Goal: Task Accomplishment & Management: Manage account settings

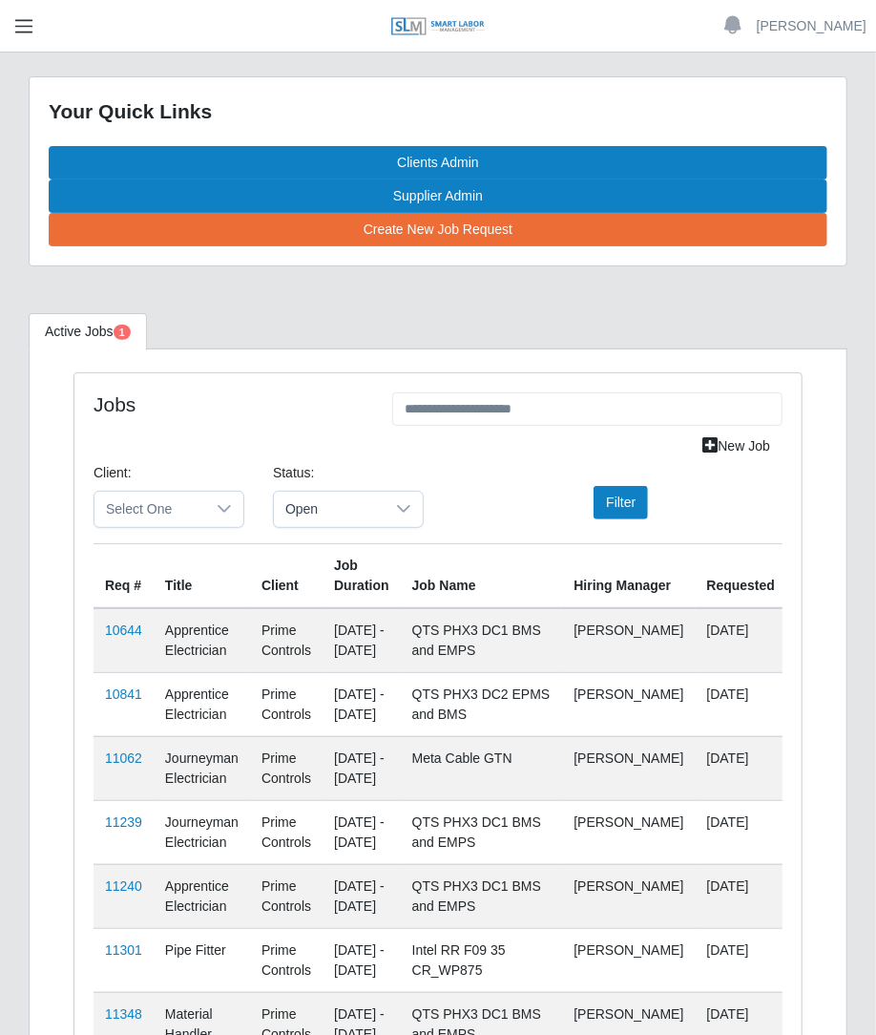
click at [18, 10] on button "button" at bounding box center [24, 25] width 48 height 31
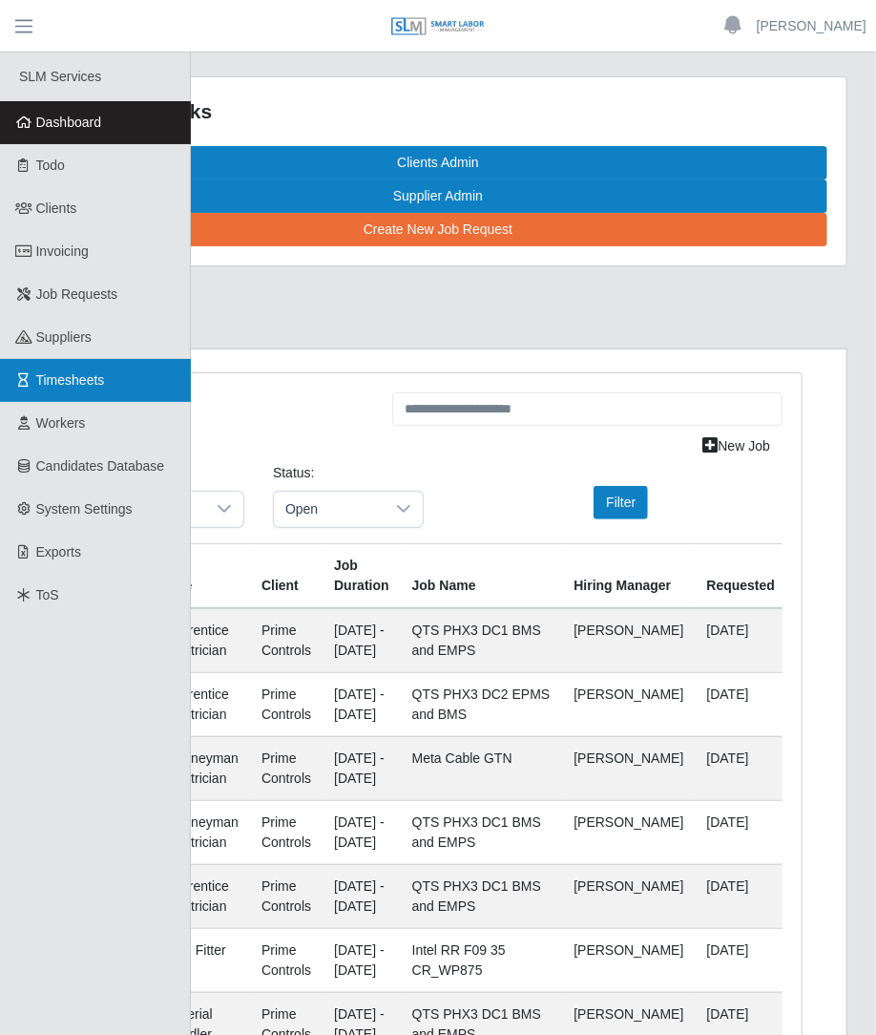
click at [41, 388] on span "Timesheets" at bounding box center [70, 379] width 69 height 15
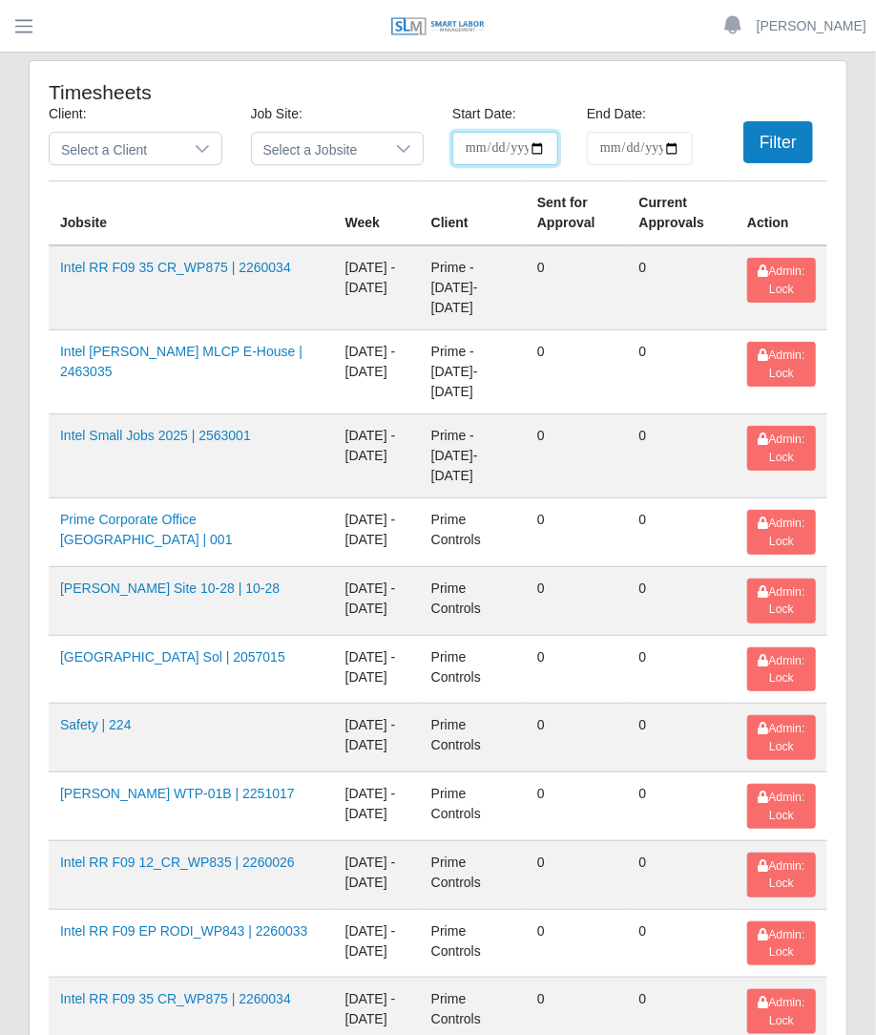
click at [541, 154] on input "**********" at bounding box center [505, 148] width 106 height 33
type input "**********"
click at [676, 149] on input "End Date:" at bounding box center [640, 148] width 106 height 33
type input "**********"
click at [787, 146] on button "Filter" at bounding box center [779, 142] width 70 height 42
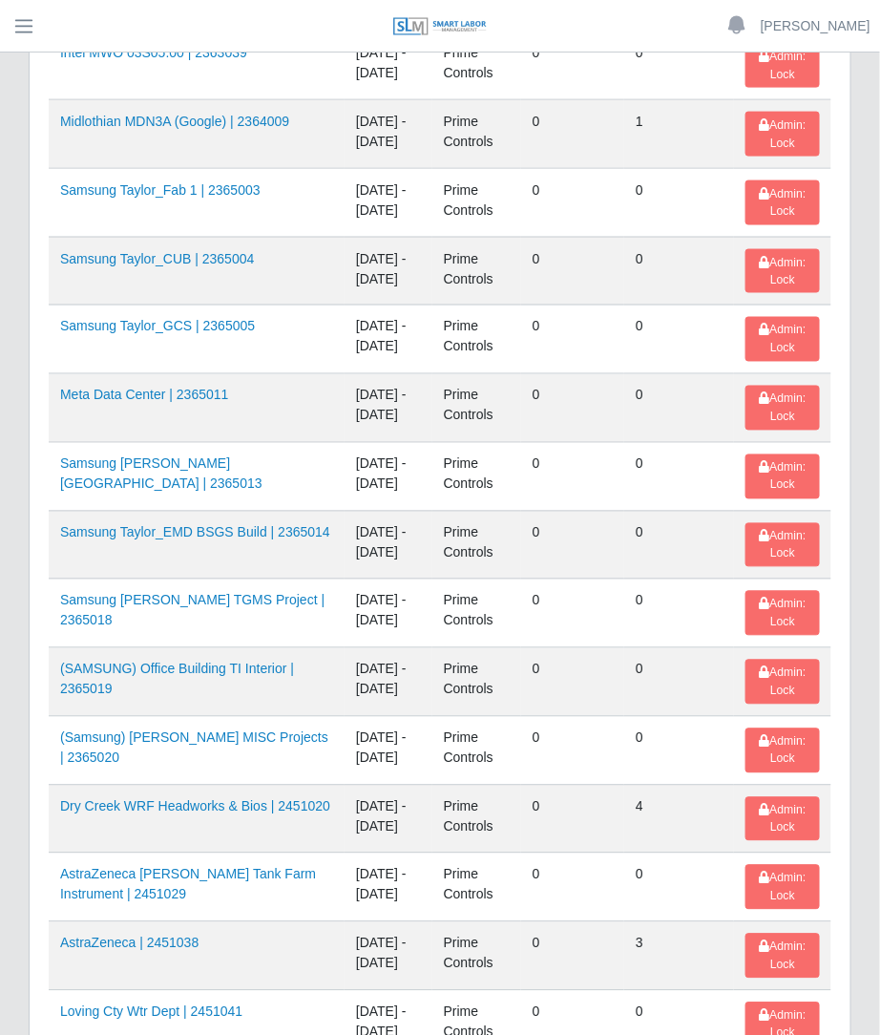
scroll to position [2339, 0]
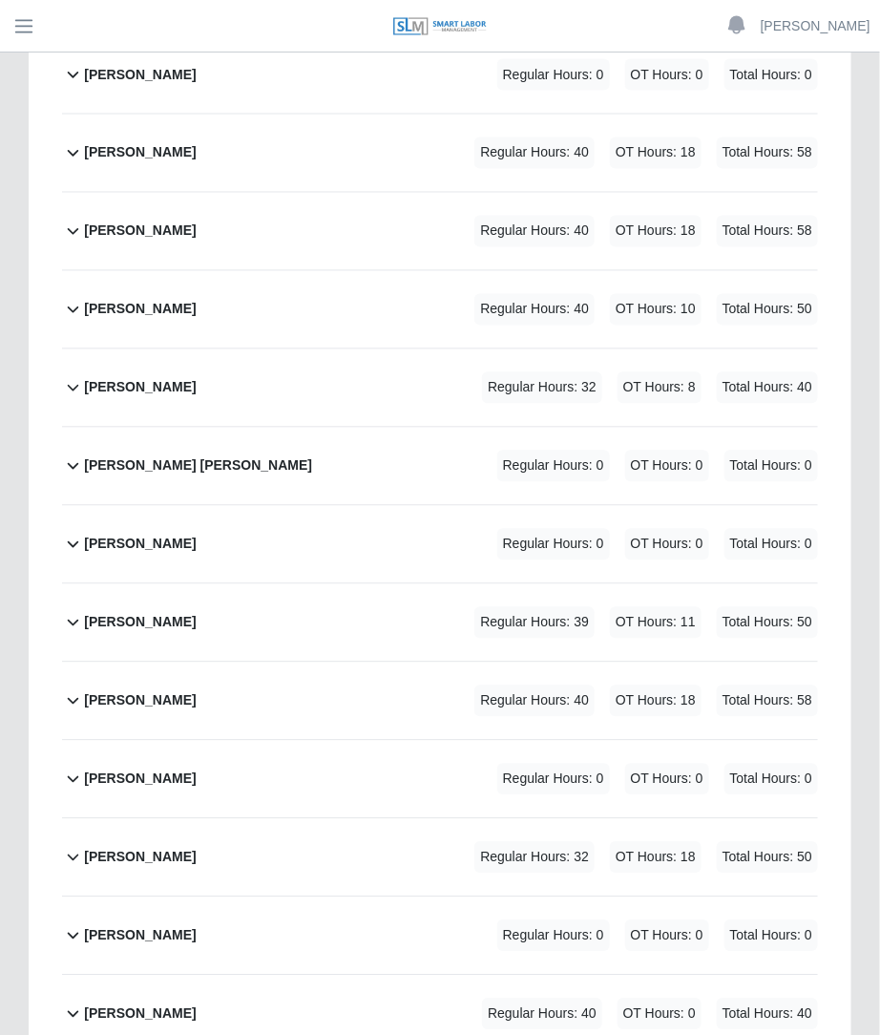
scroll to position [1012, 0]
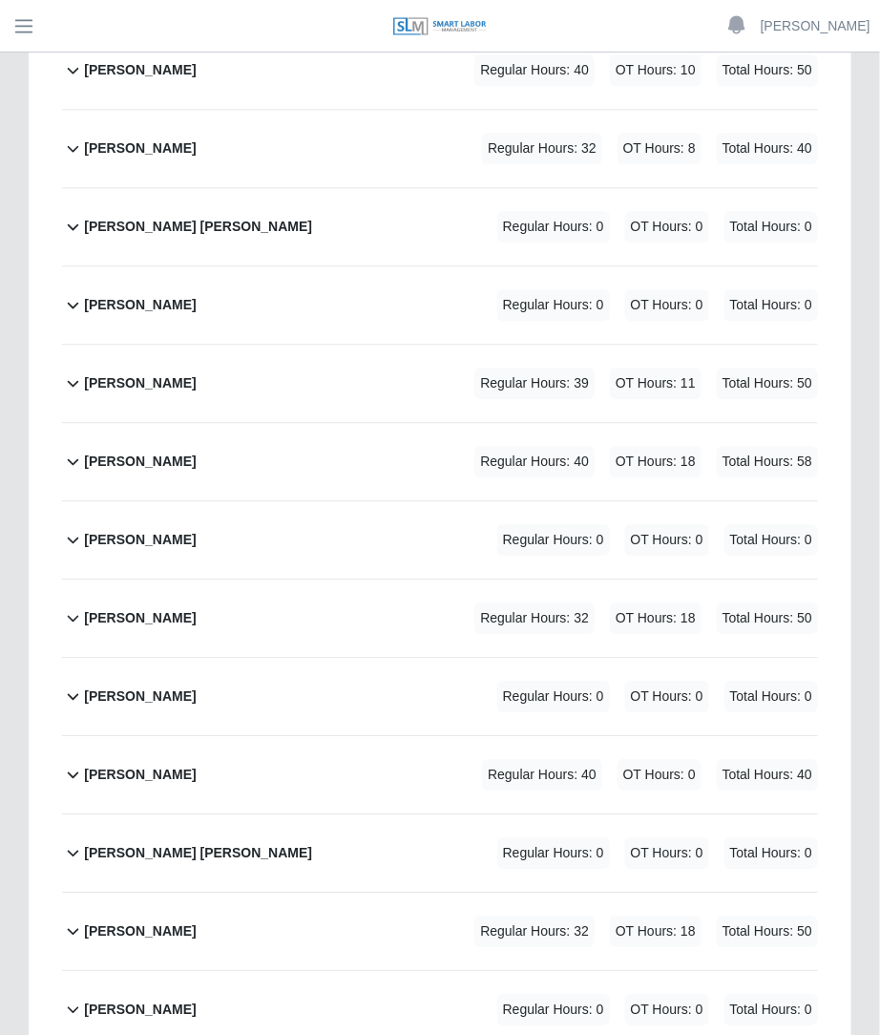
click at [470, 759] on div "Regular Hours: 40 OT Hours: 0 Total Hours: 40" at bounding box center [623, 774] width 389 height 31
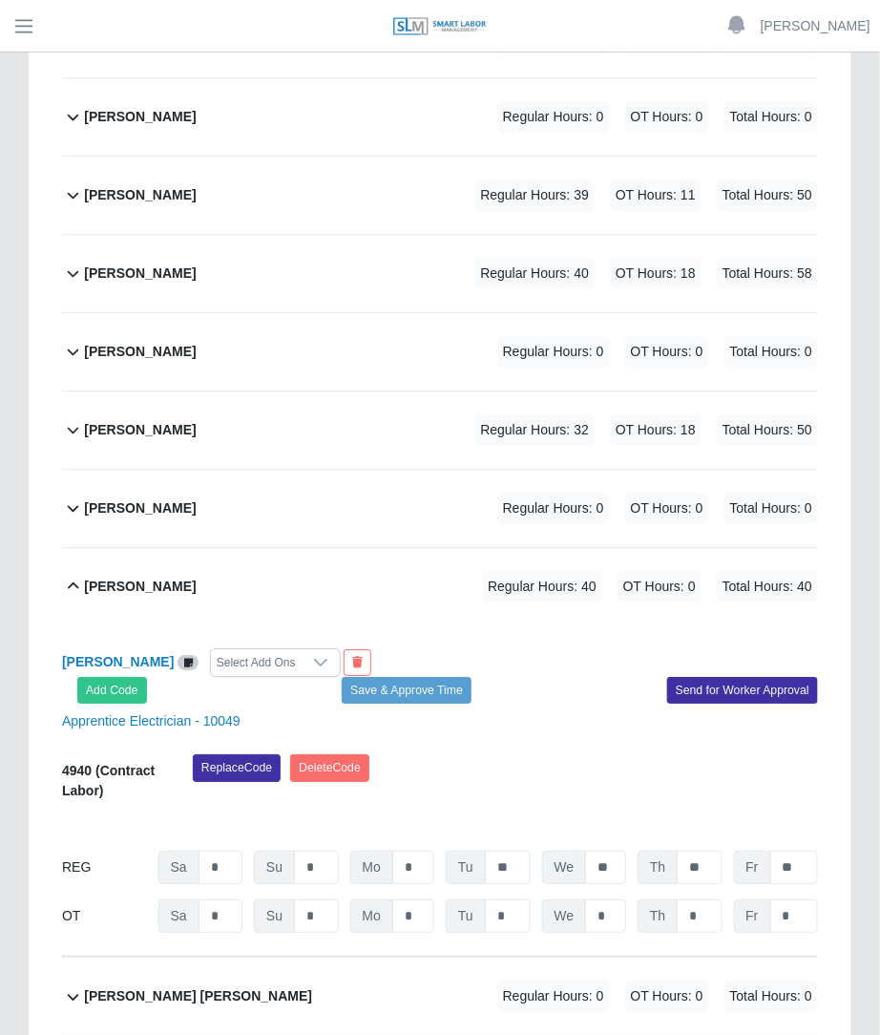
scroll to position [1231, 0]
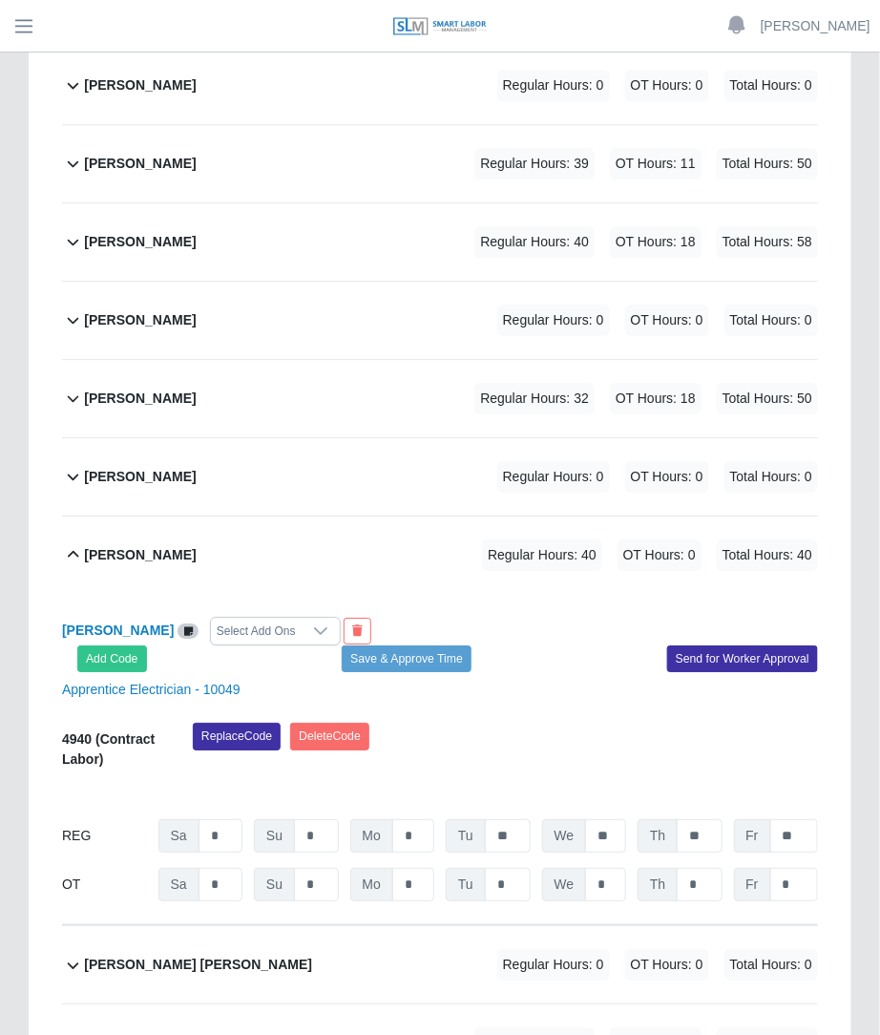
click at [303, 617] on div "Select Add Ons" at bounding box center [275, 631] width 131 height 29
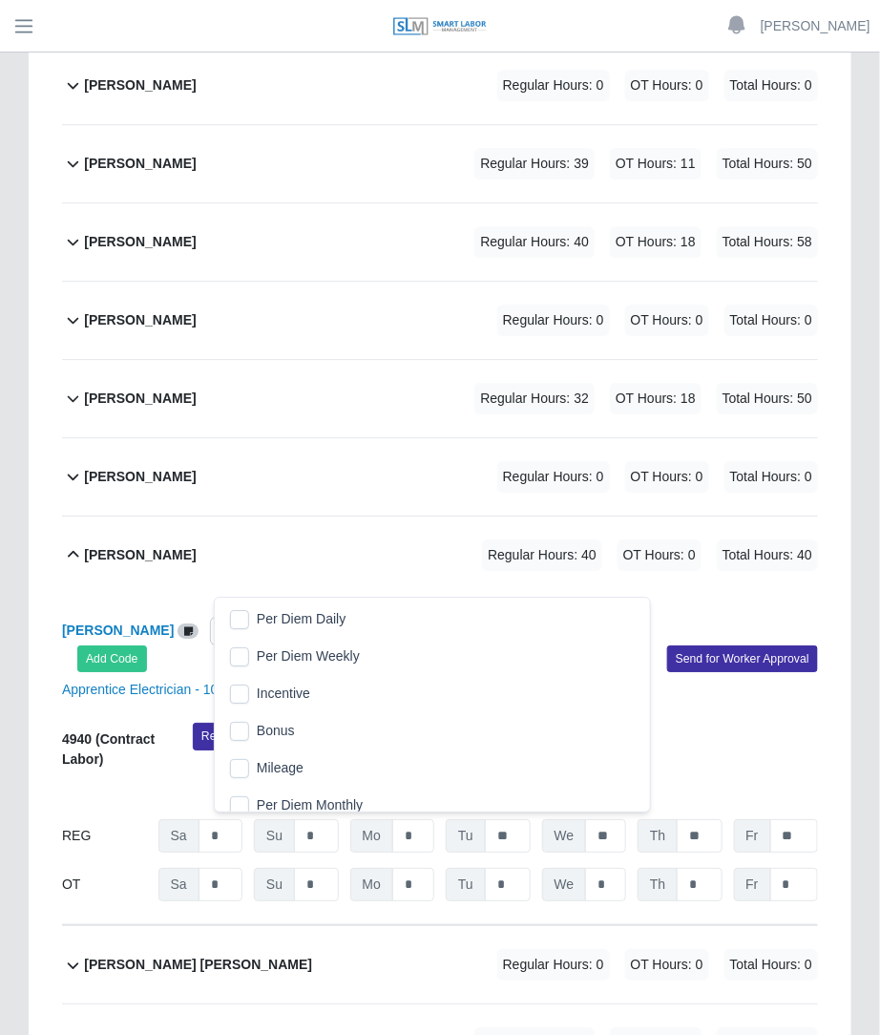
scroll to position [19, 12]
click at [249, 618] on li "Per Diem Daily" at bounding box center [433, 618] width 428 height 35
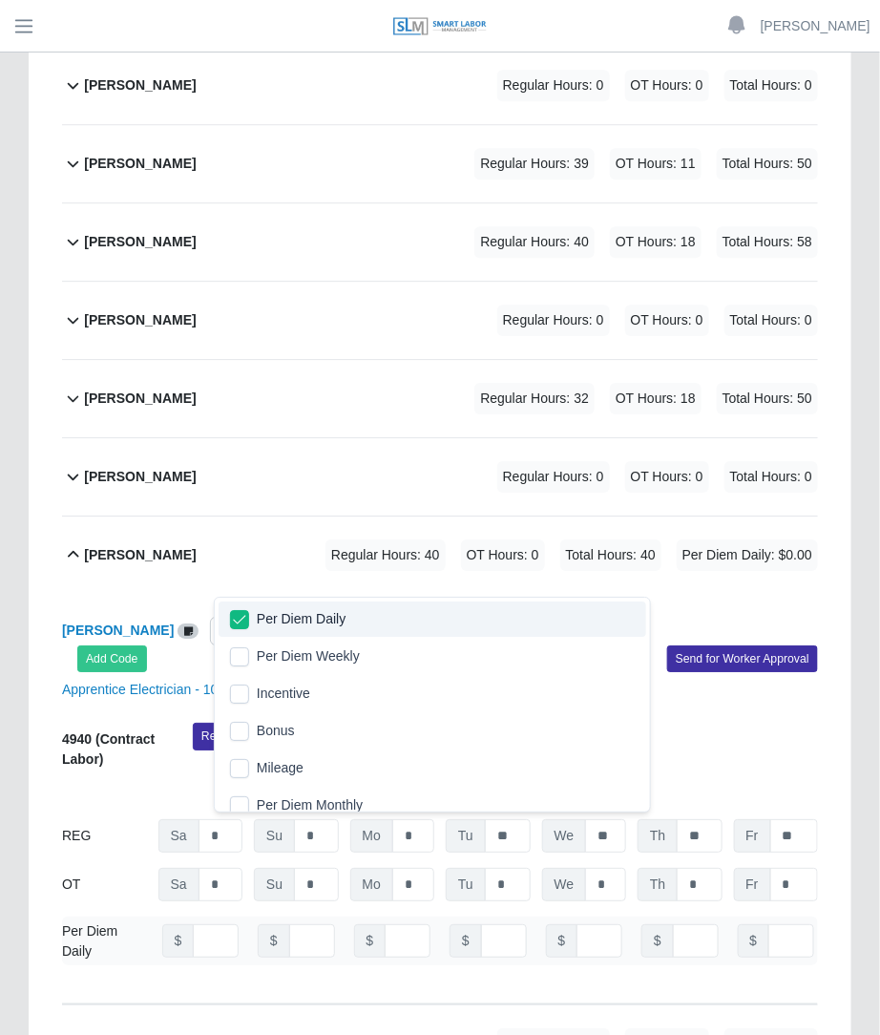
click at [625, 594] on div "Ricardo Zamorano Per Diem Daily Add Code Save & Approve Time Send for Worker Ap…" at bounding box center [440, 799] width 756 height 410
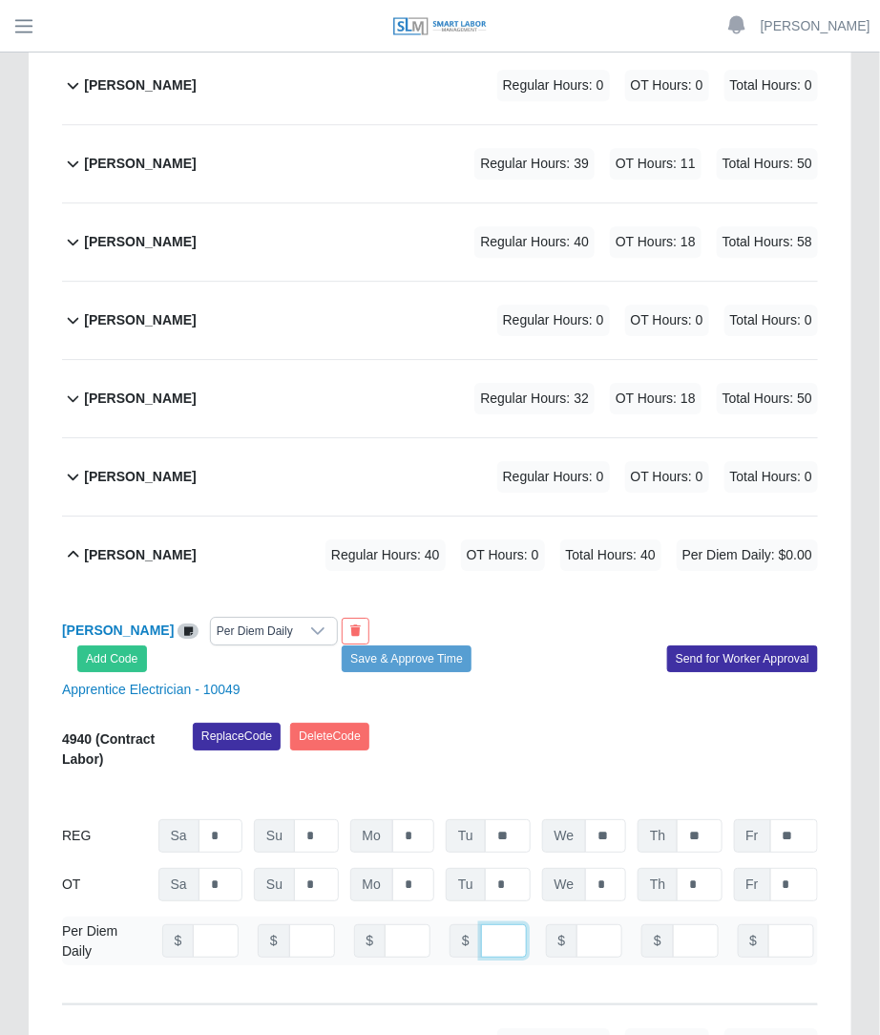
click at [485, 924] on input "number" at bounding box center [504, 940] width 46 height 33
type input "***"
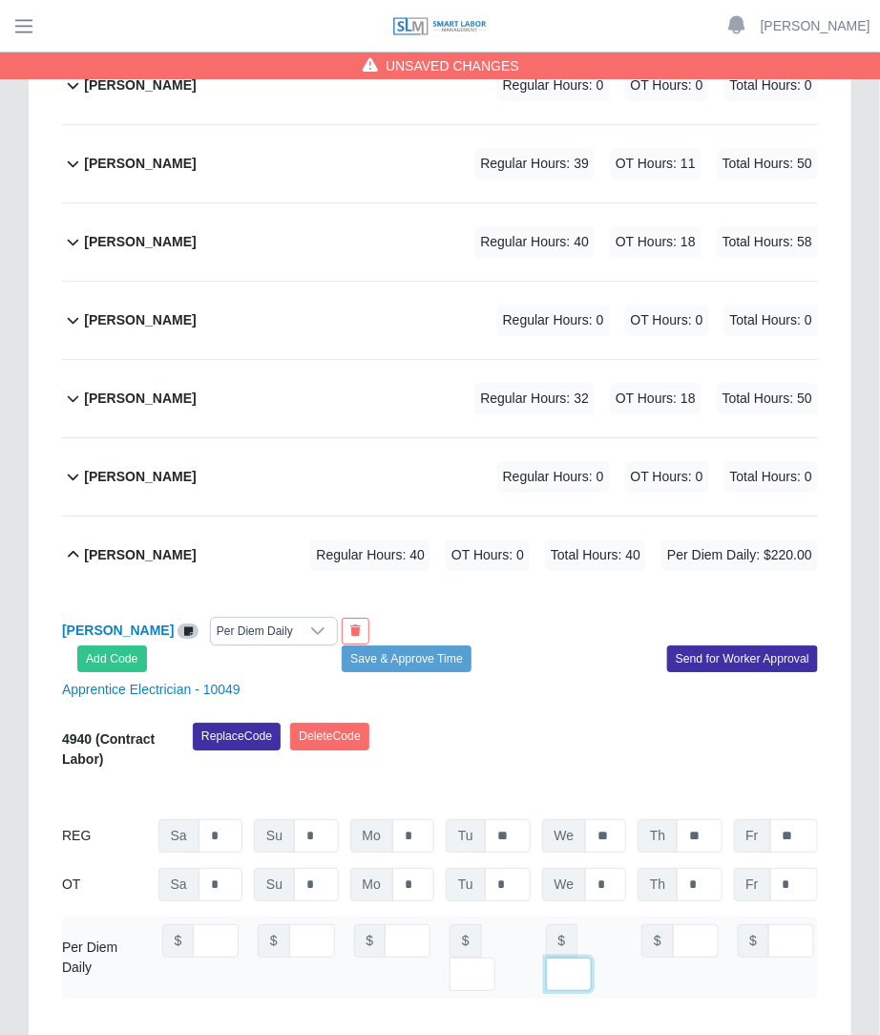
type input "***"
click at [439, 645] on button "Save & Approve Time" at bounding box center [407, 658] width 130 height 27
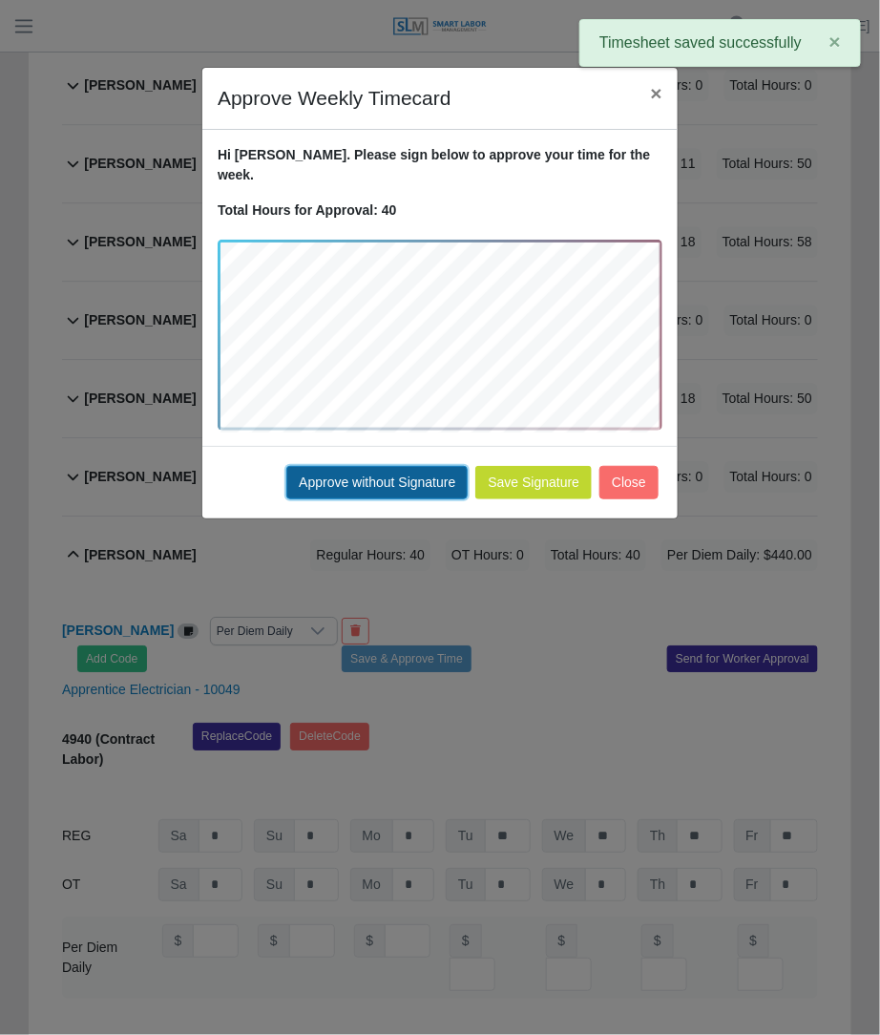
click at [436, 466] on button "Approve without Signature" at bounding box center [376, 482] width 181 height 33
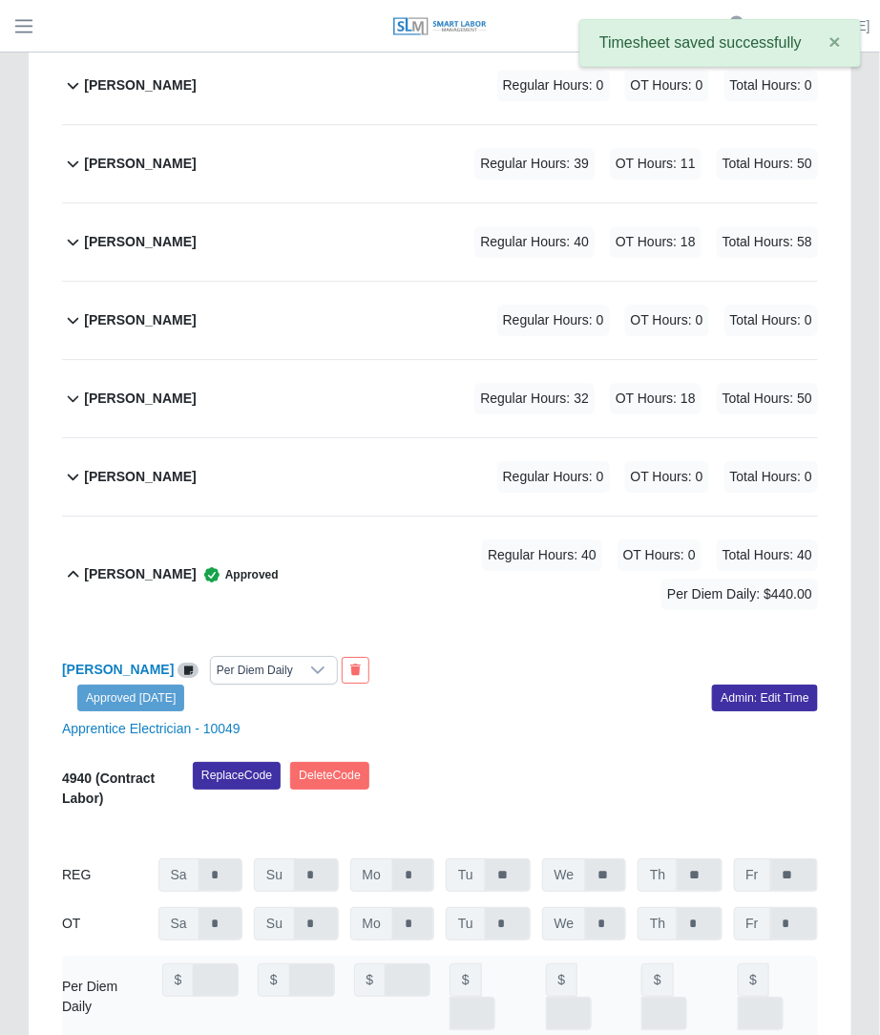
click at [870, 574] on div "Timesheet for 2365005 (Samsung Taylor_GCS) Week of 09/27/2025 - 10/03/2025 Spec…" at bounding box center [440, 125] width 880 height 2561
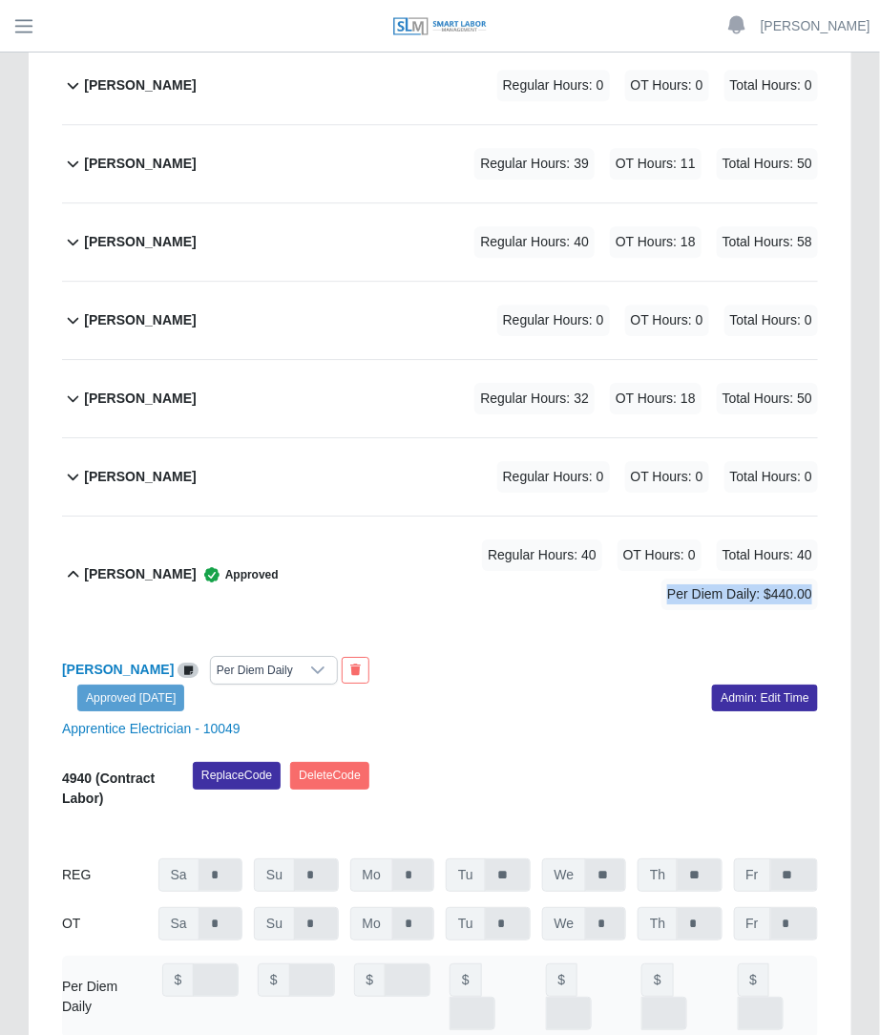
drag, startPoint x: 879, startPoint y: 576, endPoint x: 880, endPoint y: 492, distance: 83.0
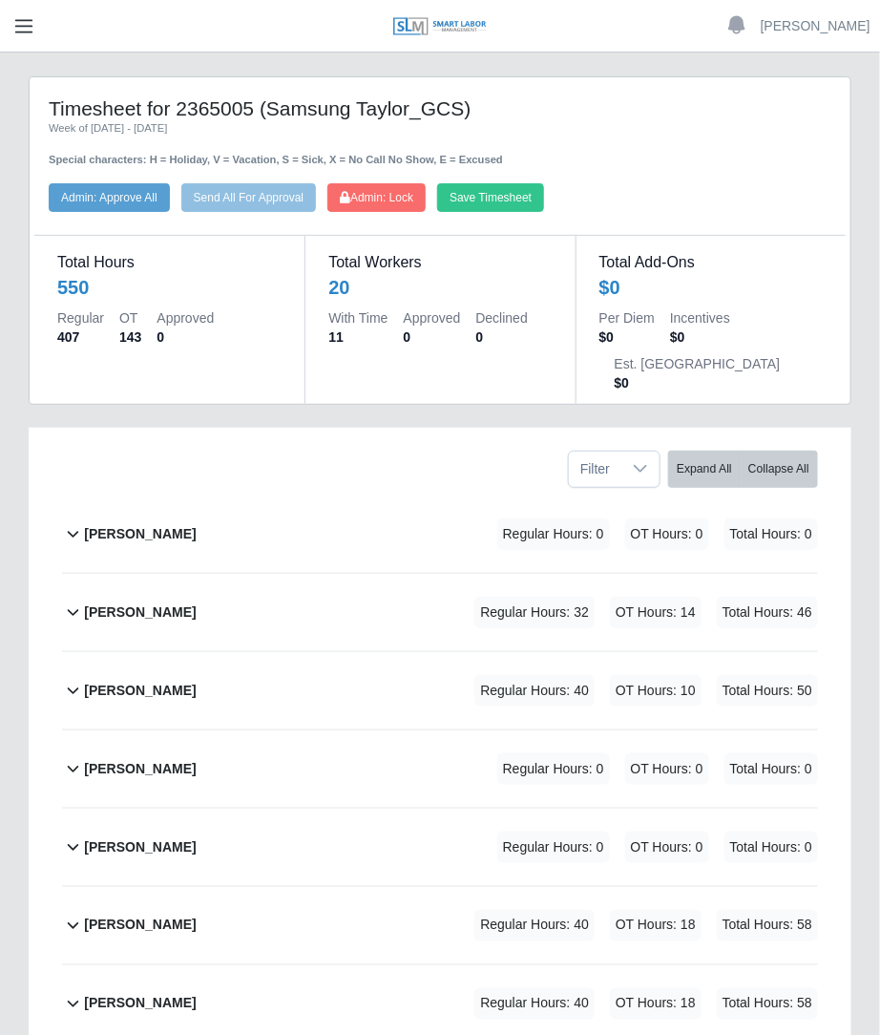
click at [15, 31] on span "button" at bounding box center [23, 26] width 25 height 22
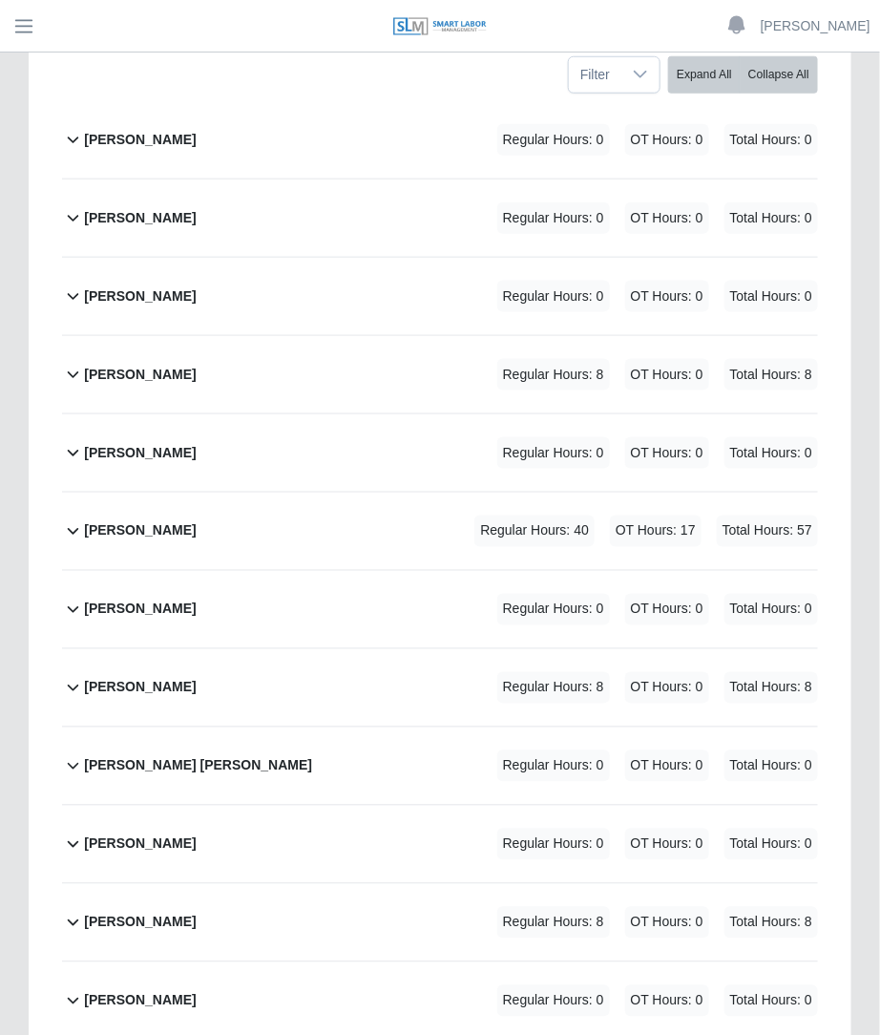
scroll to position [438, 0]
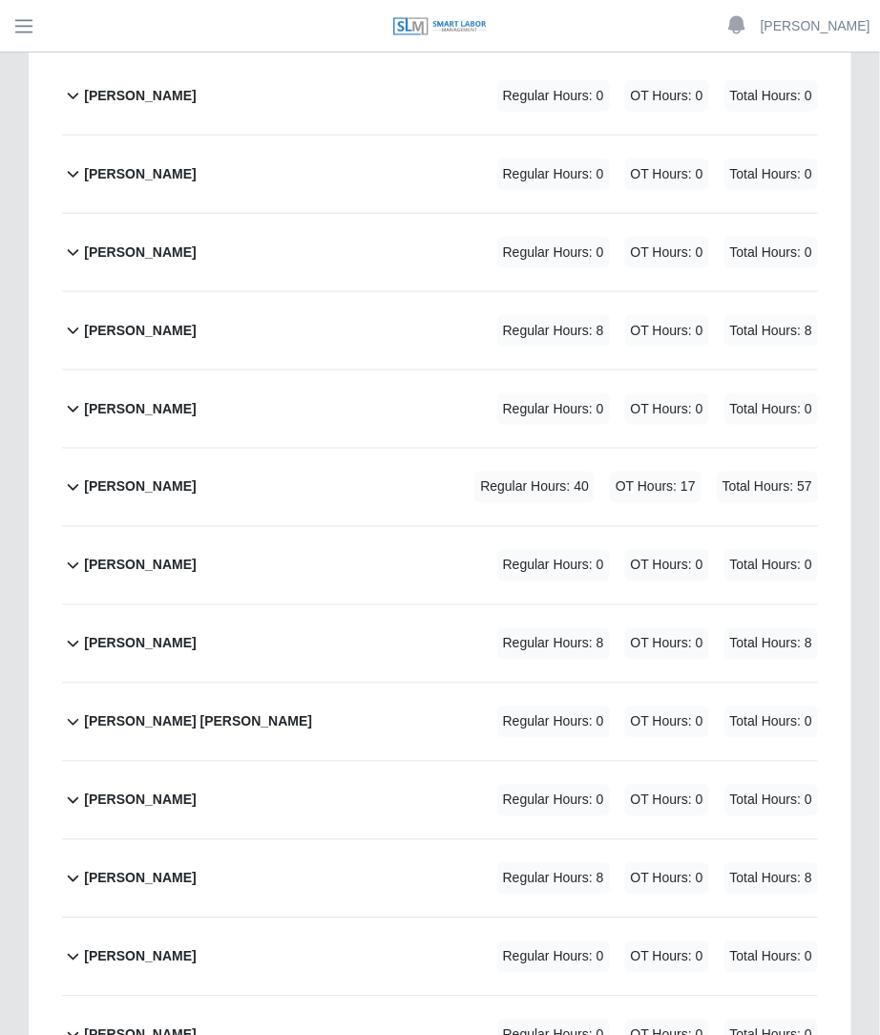
click at [610, 471] on div "Regular Hours: 40 OT Hours: 17 Total Hours: 57" at bounding box center [619, 486] width 397 height 31
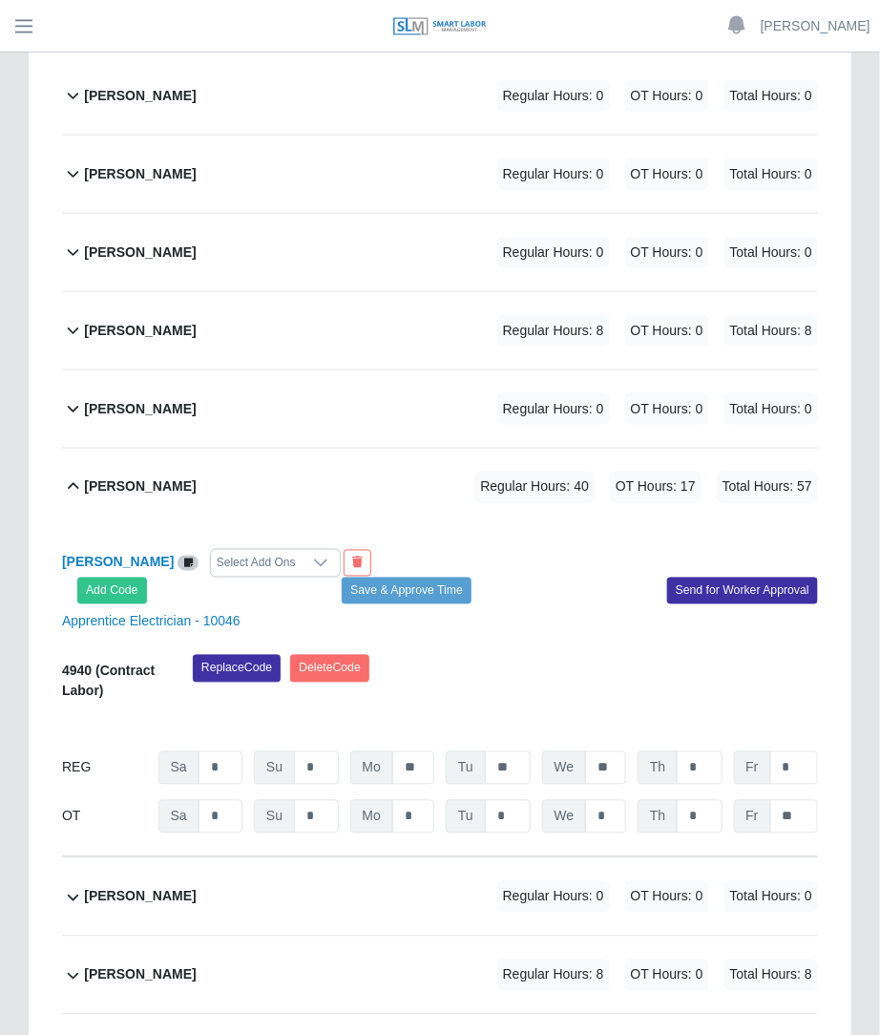
click at [302, 550] on div "Select Add Ons" at bounding box center [256, 563] width 91 height 27
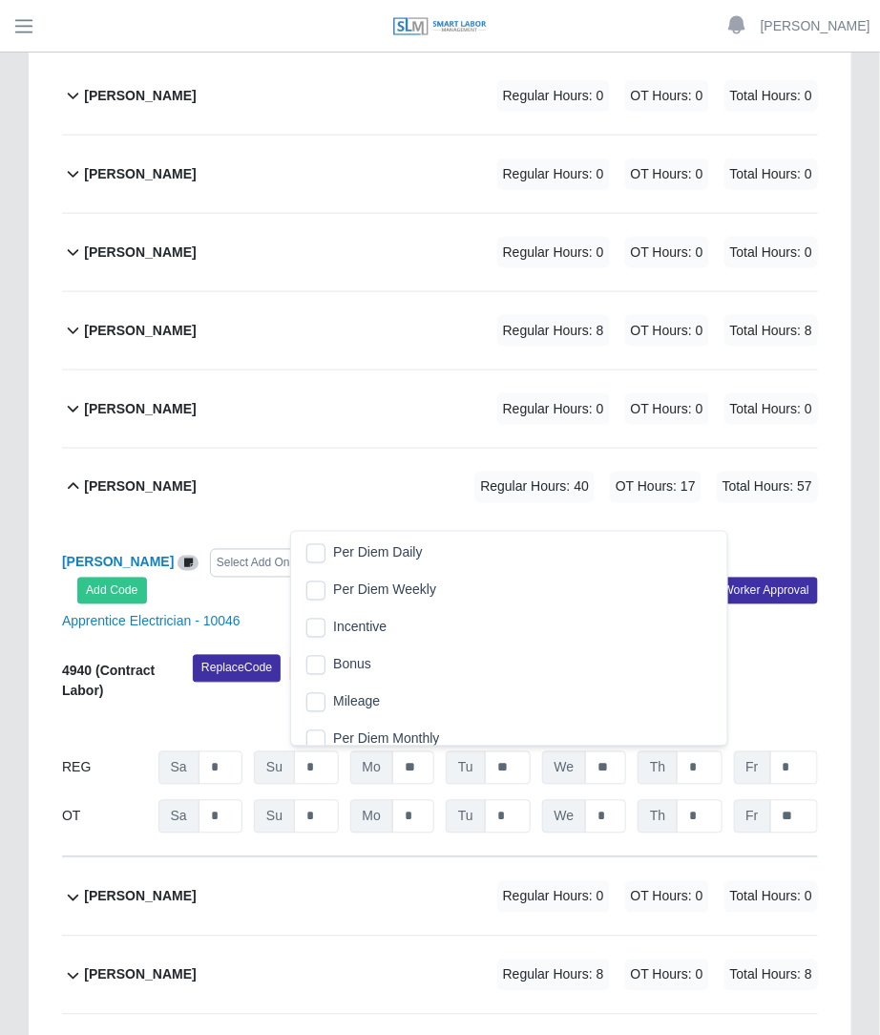
scroll to position [19, 12]
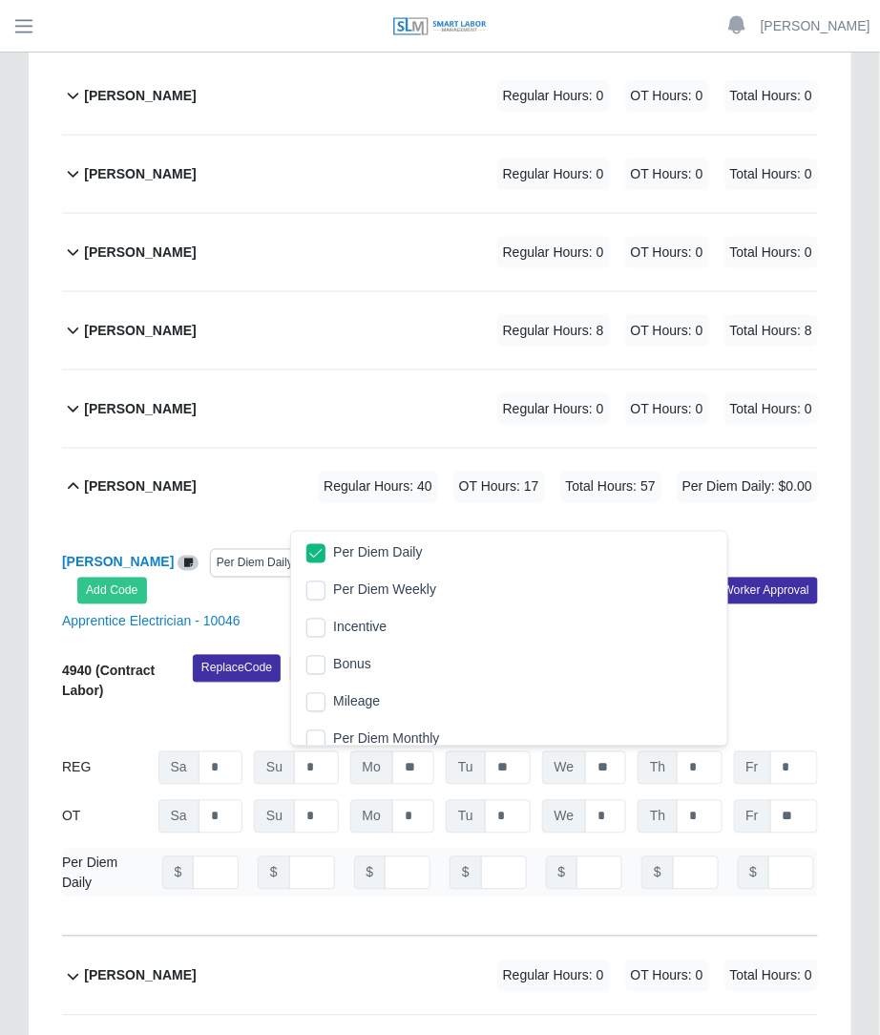
click at [460, 496] on div "Christopher Vincente Gonzalez Regular Hours: 40 OT Hours: 17 Total Hours: 57 Pe…" at bounding box center [451, 487] width 734 height 77
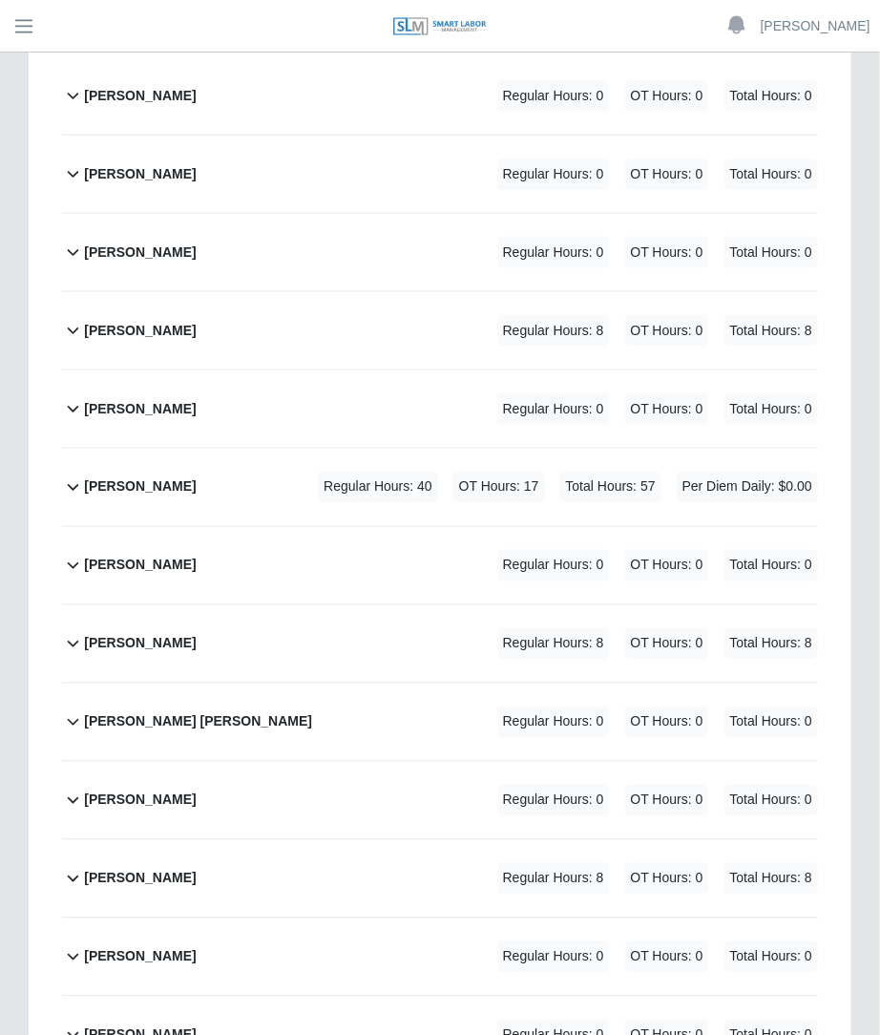
click at [433, 479] on div "Regular Hours: 40 OT Hours: 17 Total Hours: 57 Per Diem Daily: $0.00" at bounding box center [541, 486] width 554 height 31
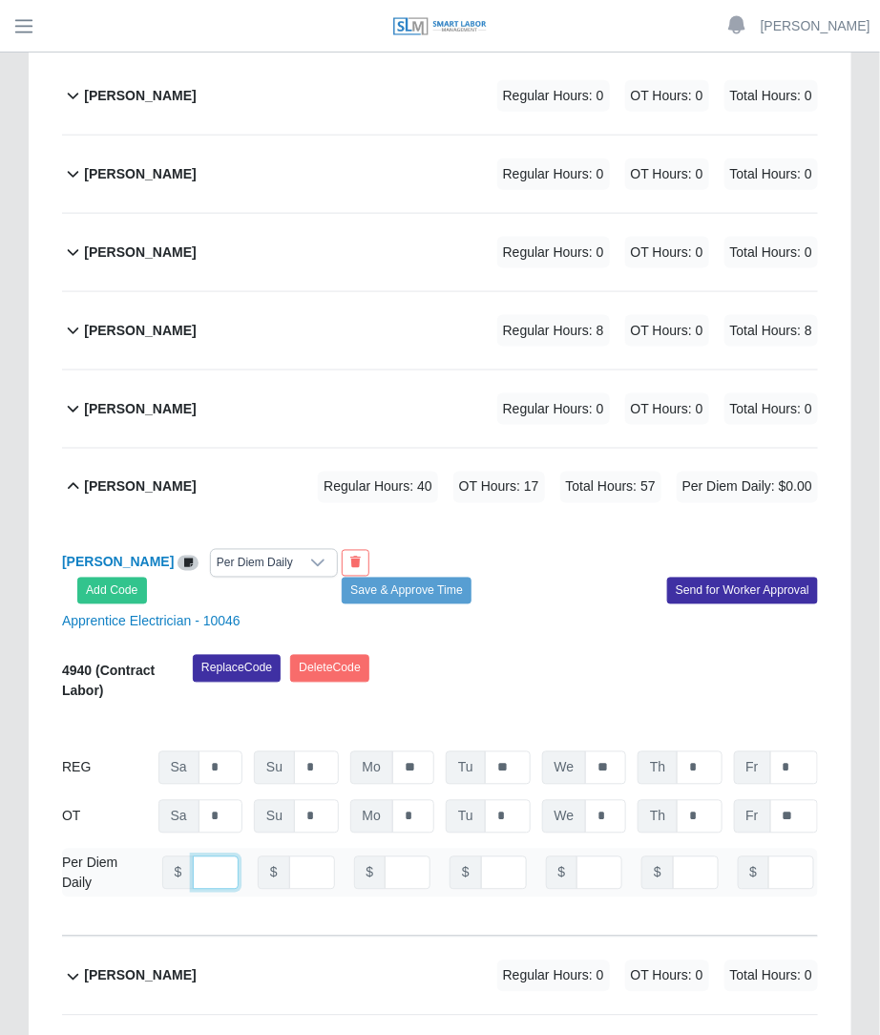
click at [200, 890] on input "number" at bounding box center [216, 872] width 46 height 33
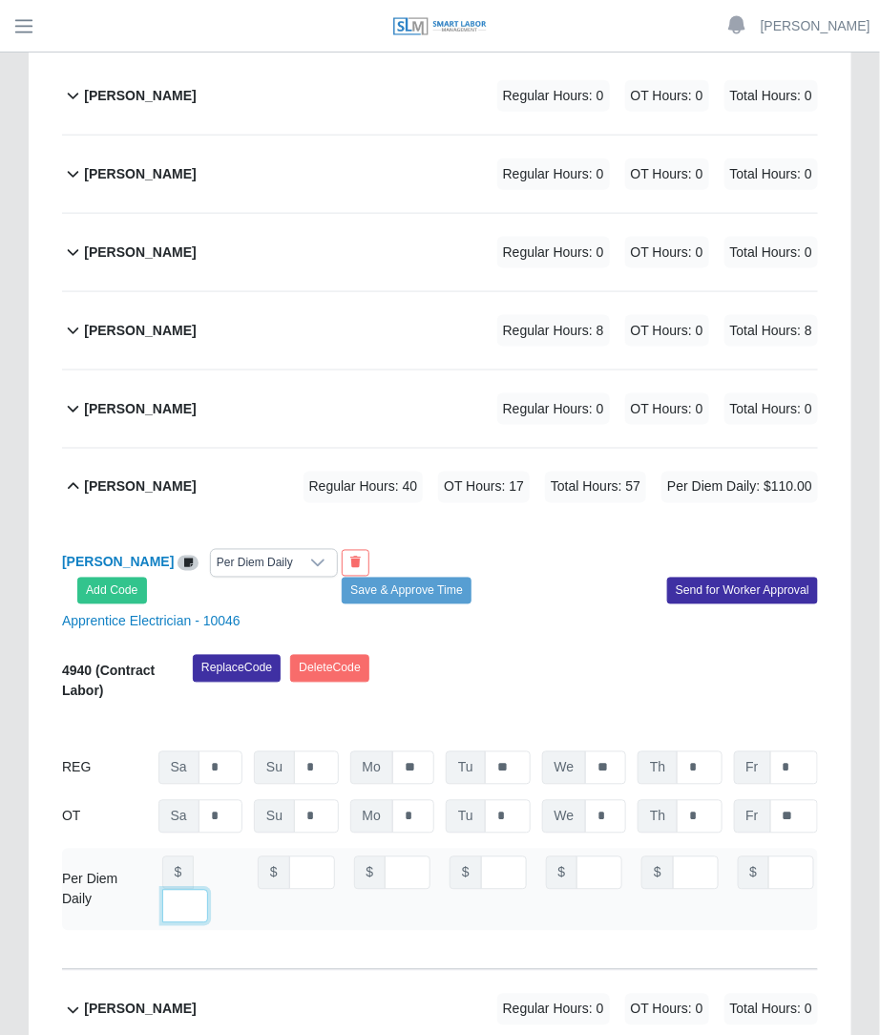
type input "***"
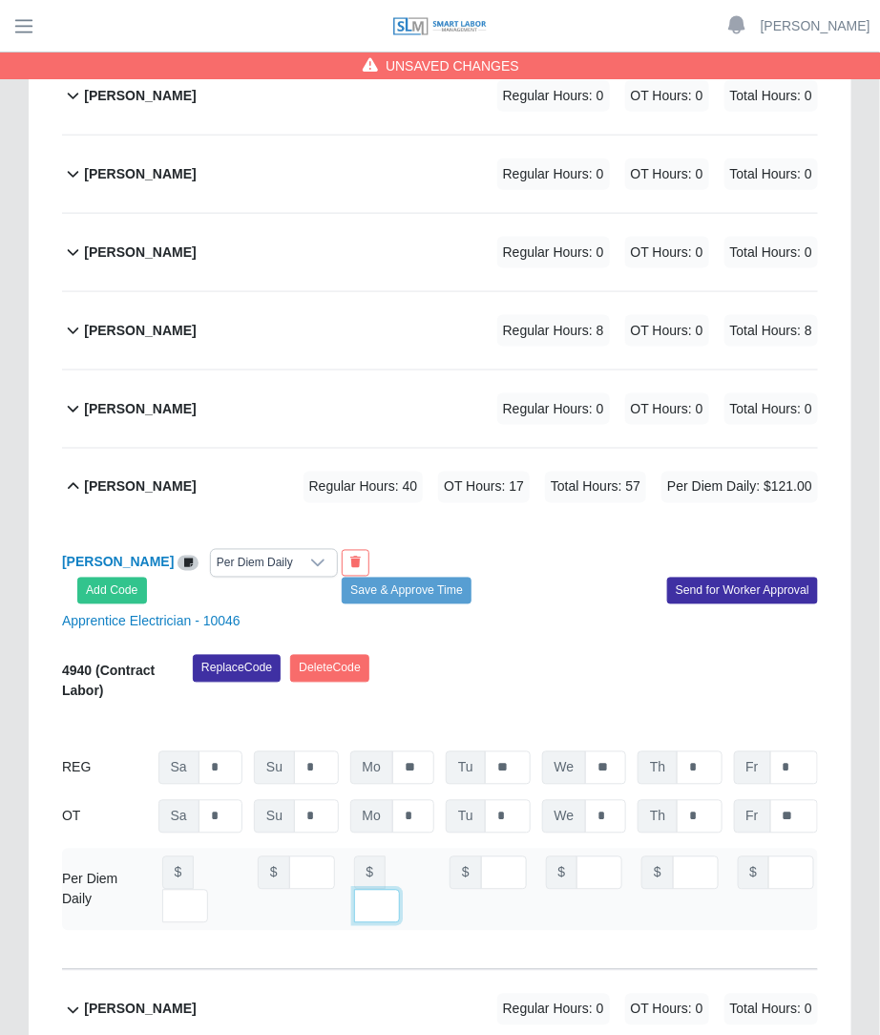
type input "***"
click at [434, 604] on button "Save & Approve Time" at bounding box center [407, 590] width 130 height 27
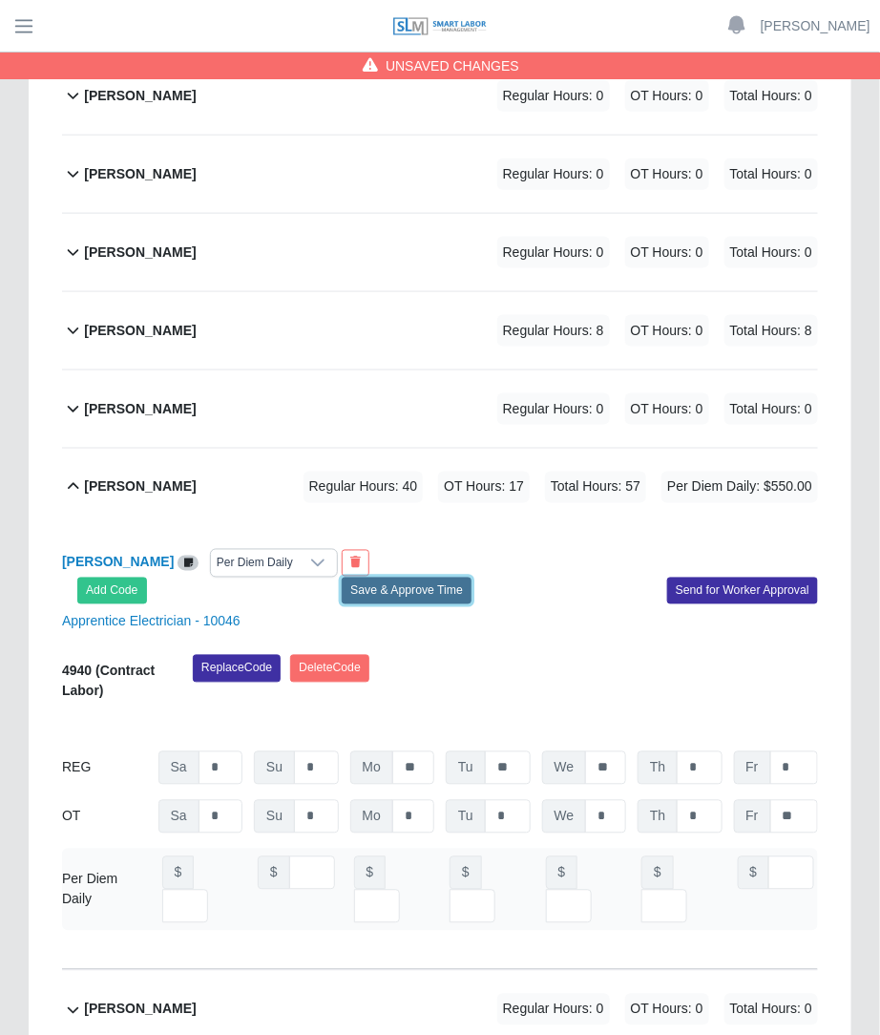
scroll to position [0, 0]
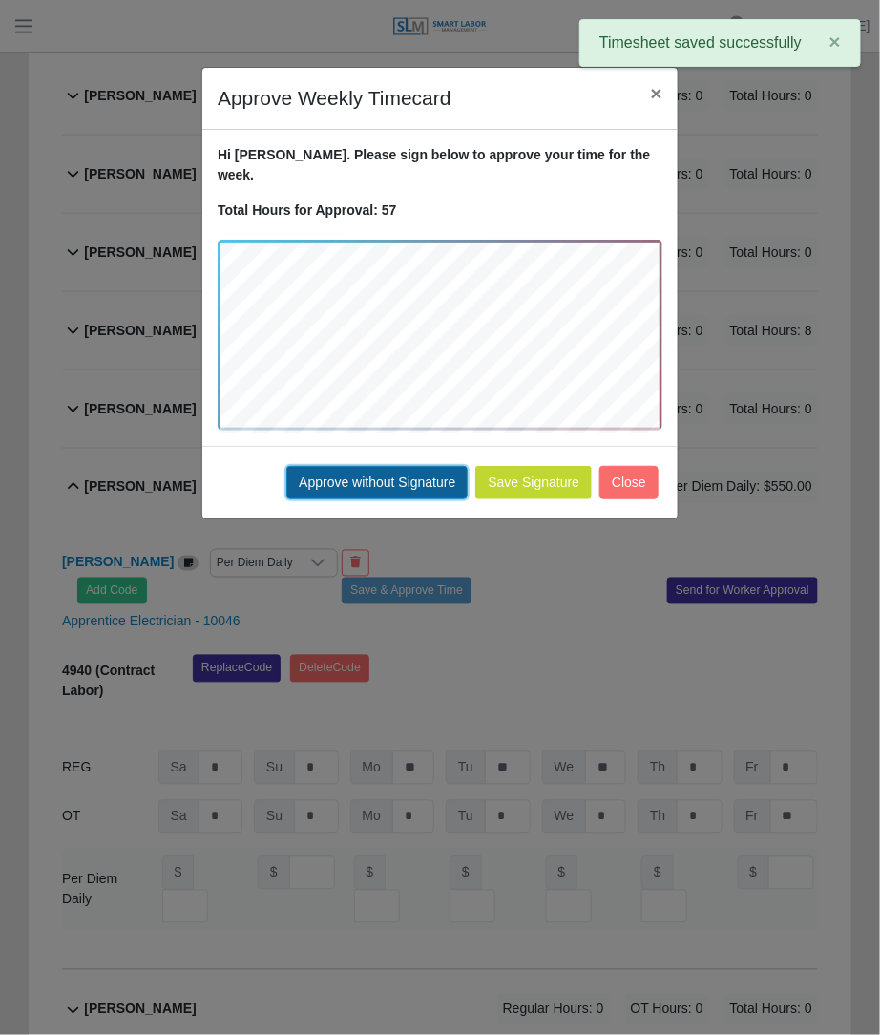
click at [434, 466] on button "Approve without Signature" at bounding box center [376, 482] width 181 height 33
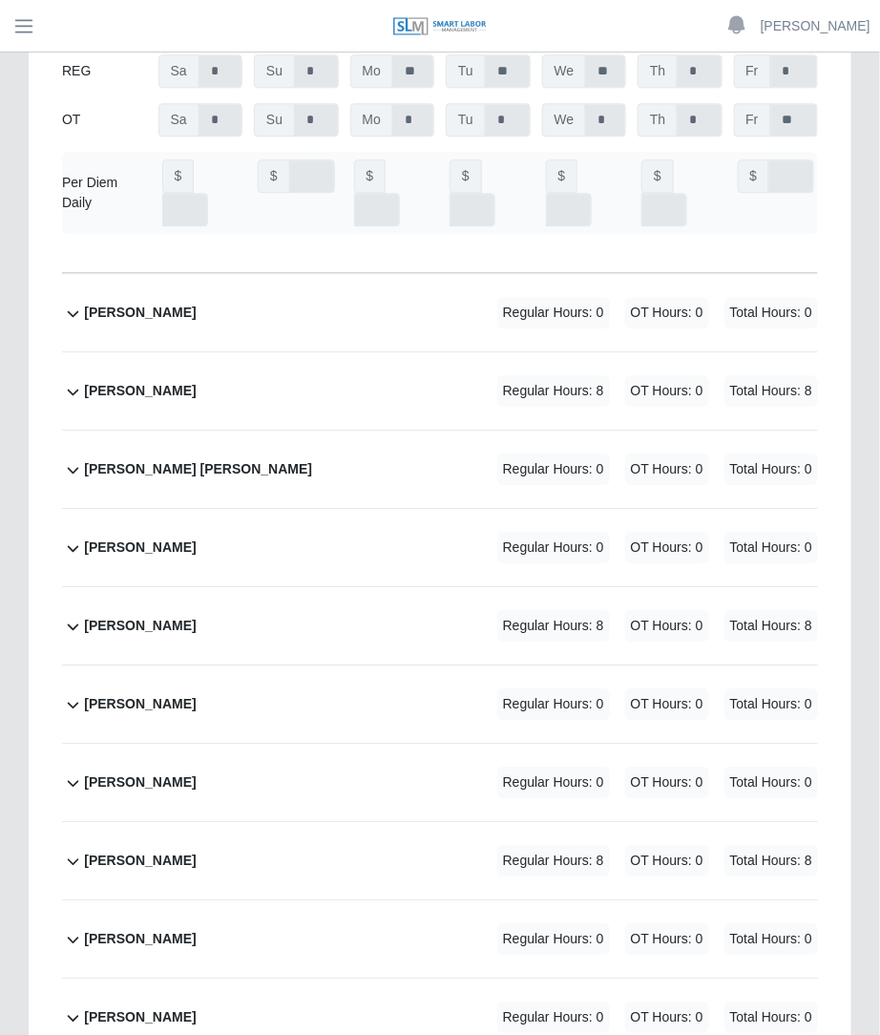
scroll to position [1180, 0]
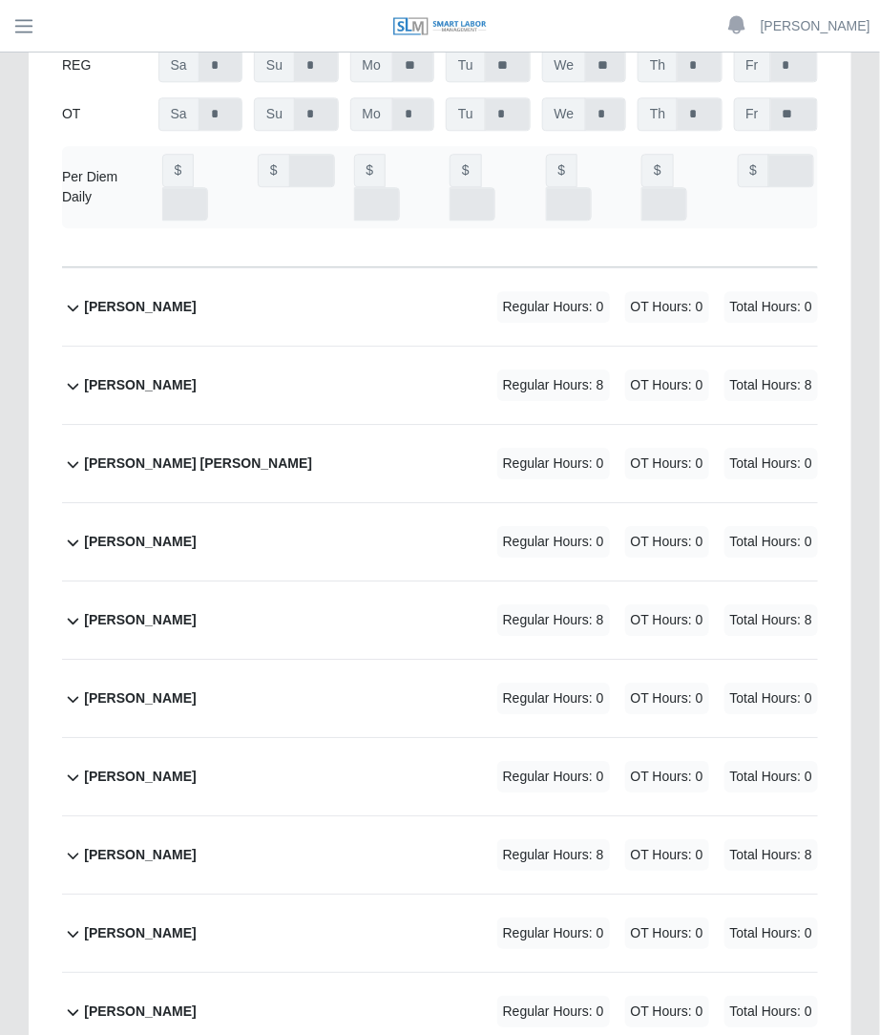
click at [367, 751] on div "Ricardo Zamorano Regular Hours: 0 OT Hours: 0 Total Hours: 0" at bounding box center [451, 776] width 734 height 77
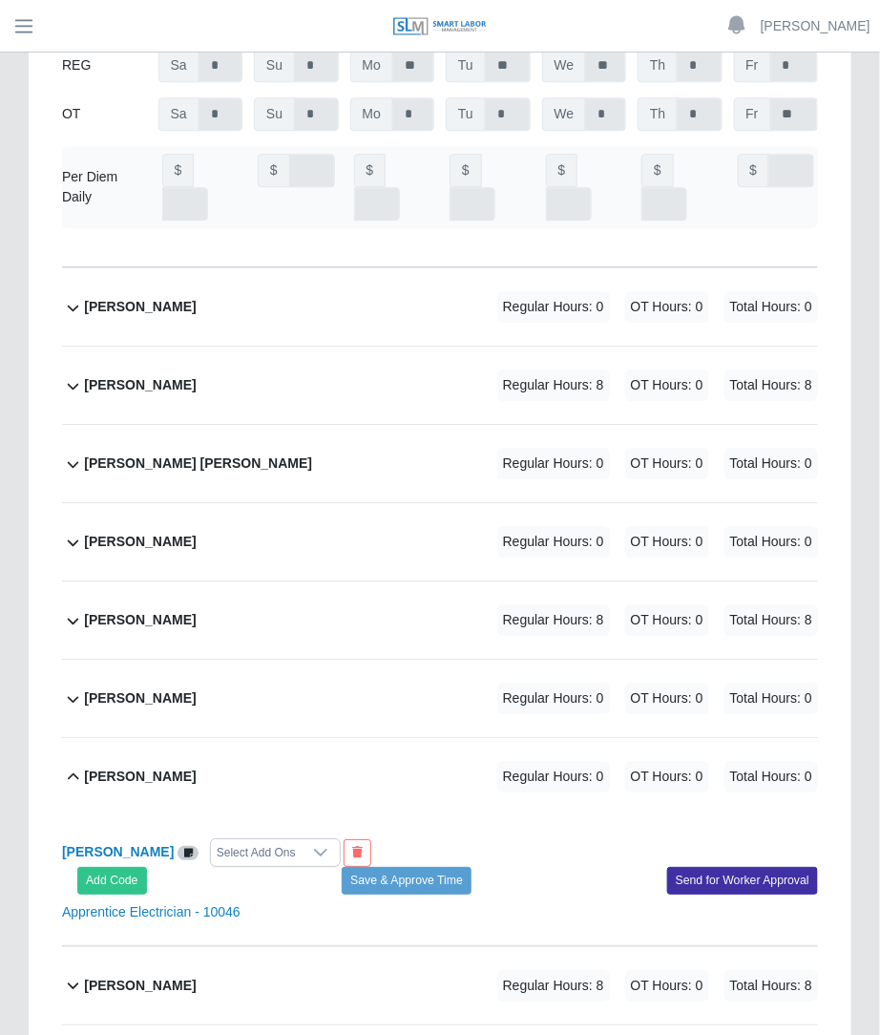
click at [448, 738] on div "Ricardo Zamorano Regular Hours: 0 OT Hours: 0 Total Hours: 0" at bounding box center [451, 776] width 734 height 77
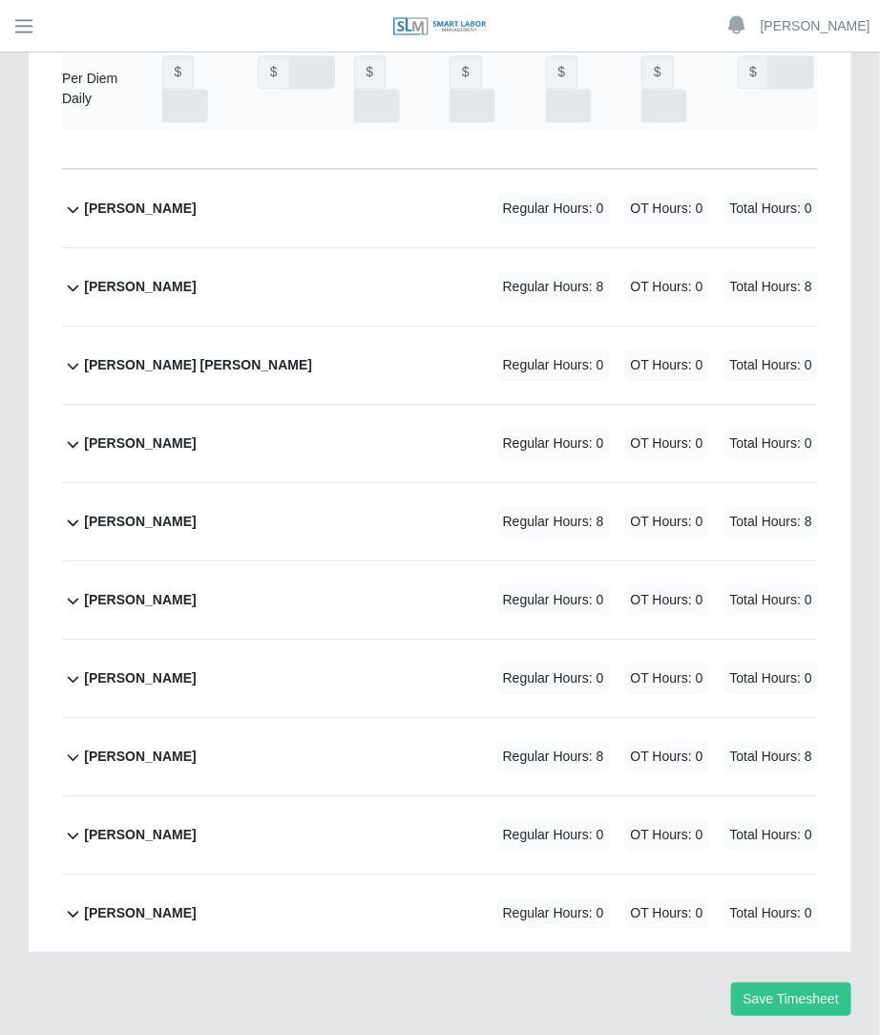
scroll to position [0, 0]
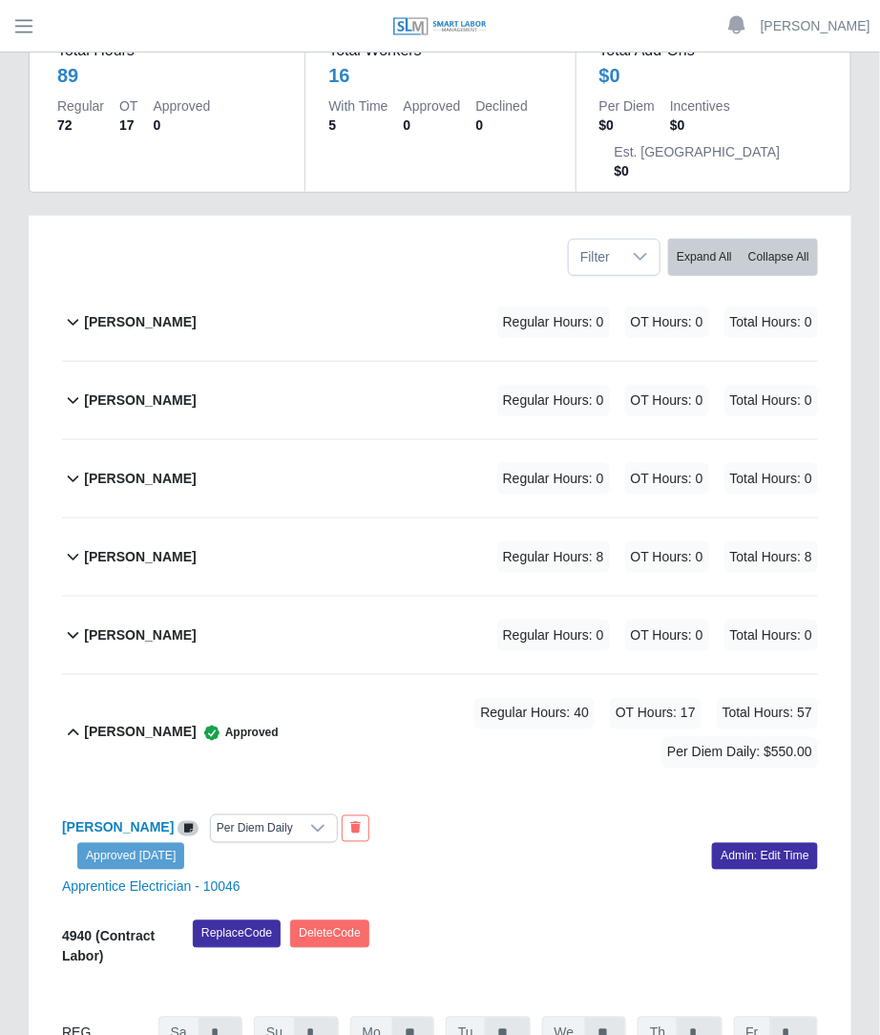
scroll to position [214, 0]
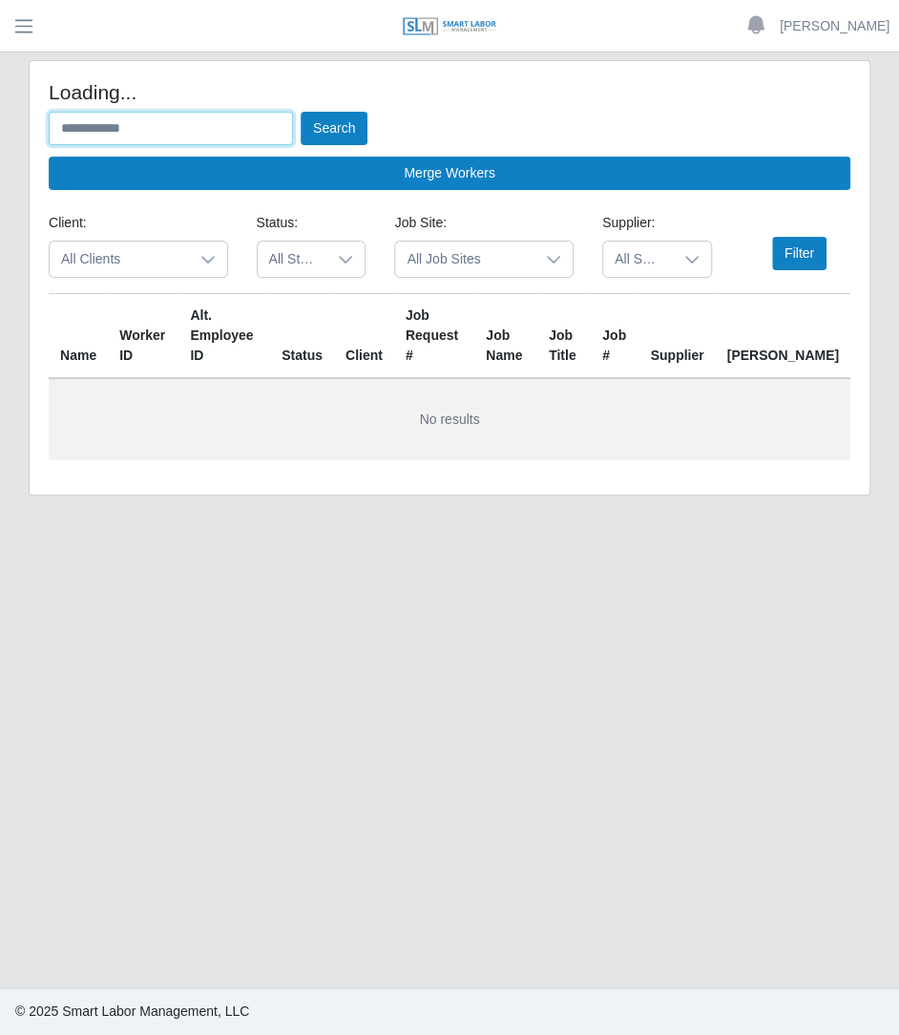
click at [202, 129] on input "text" at bounding box center [171, 128] width 244 height 33
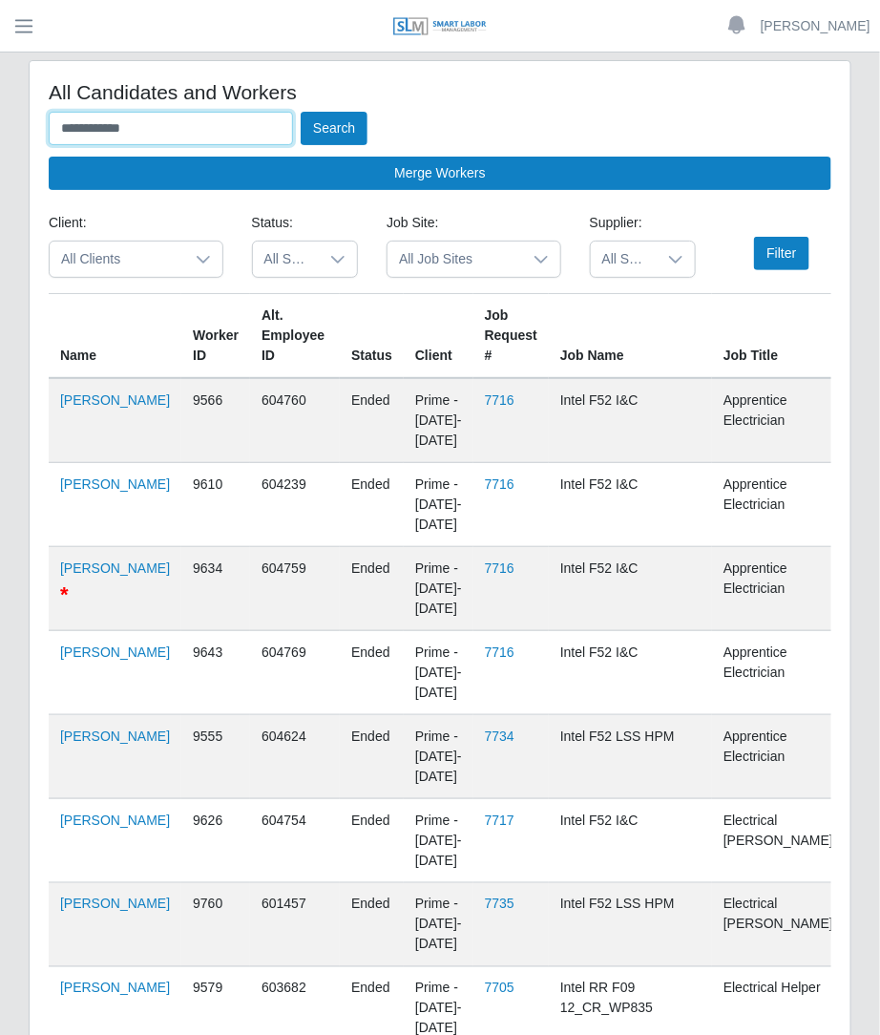
type input "**********"
click at [301, 112] on button "Search" at bounding box center [334, 128] width 67 height 33
